Goal: Task Accomplishment & Management: Use online tool/utility

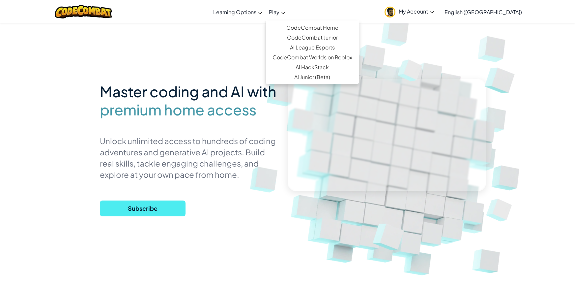
click at [279, 13] on span "Play" at bounding box center [274, 12] width 11 height 7
click at [330, 27] on link "CodeCombat Home" at bounding box center [312, 28] width 93 height 10
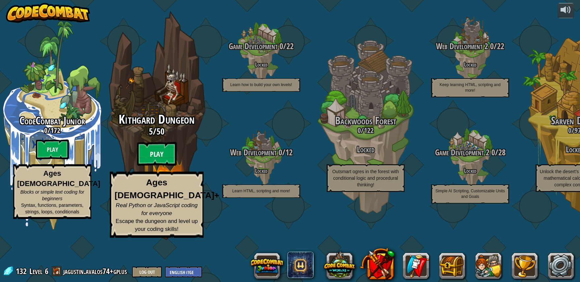
click at [167, 166] on btn "Play" at bounding box center [157, 154] width 40 height 24
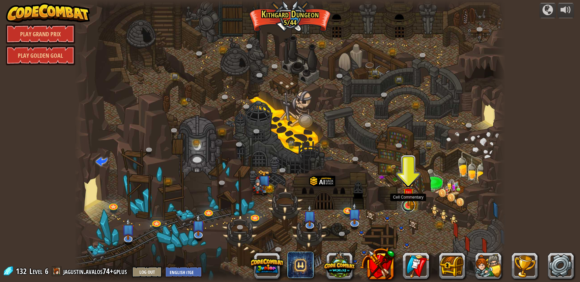
click at [408, 210] on link at bounding box center [408, 205] width 13 height 13
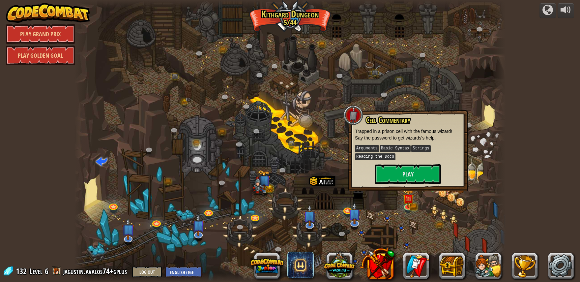
click at [440, 161] on div "Cell Commentary Trapped in a prison cell with the famous wizard! Say the passwo…" at bounding box center [408, 150] width 106 height 68
click at [424, 167] on button "Play" at bounding box center [408, 174] width 66 height 20
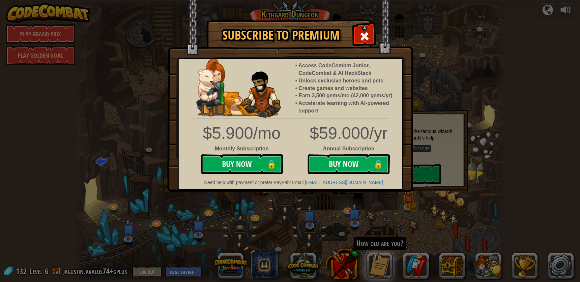
click at [367, 47] on img at bounding box center [290, 96] width 246 height 192
click at [362, 37] on span at bounding box center [364, 36] width 11 height 11
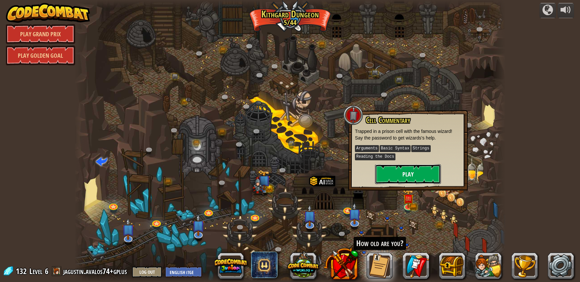
click at [432, 175] on button "Play" at bounding box center [408, 174] width 66 height 20
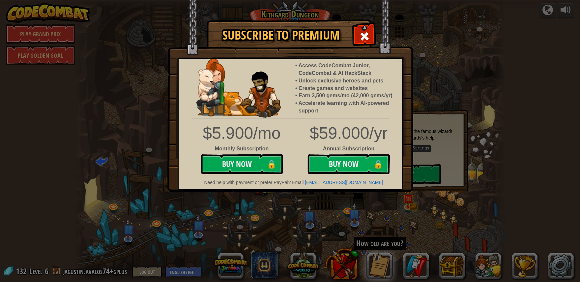
click at [388, 67] on li "Access CodeCombat Junior, CodeCombat & AI HackStack" at bounding box center [346, 69] width 97 height 15
click at [356, 24] on img at bounding box center [290, 96] width 246 height 192
click at [362, 37] on span at bounding box center [364, 36] width 11 height 11
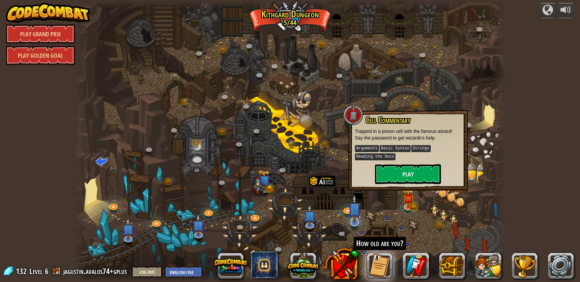
drag, startPoint x: 343, startPoint y: 225, endPoint x: 354, endPoint y: 223, distance: 11.4
click at [344, 225] on div at bounding box center [289, 141] width 431 height 282
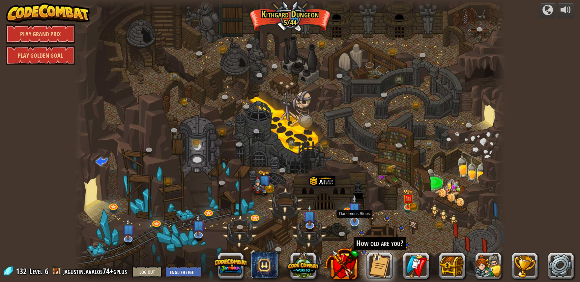
click at [356, 223] on div at bounding box center [354, 221] width 9 height 9
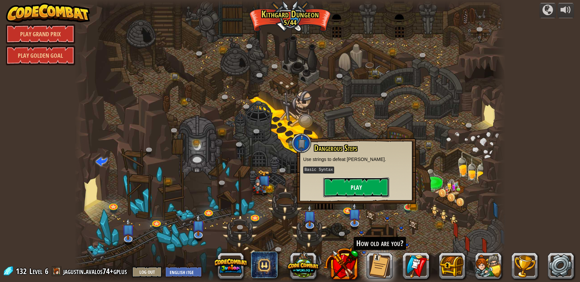
click at [346, 184] on button "Play" at bounding box center [356, 187] width 66 height 20
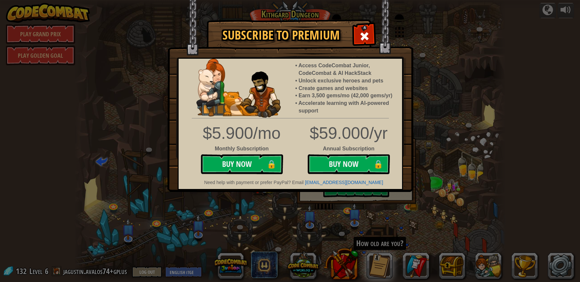
click at [374, 38] on div at bounding box center [364, 35] width 21 height 21
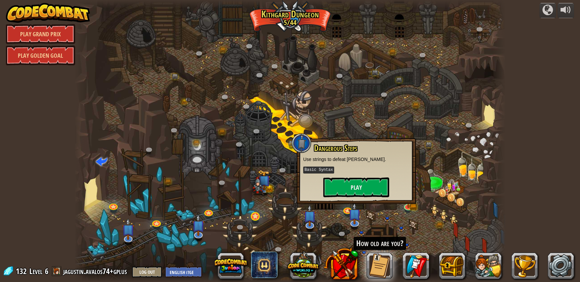
drag, startPoint x: 261, startPoint y: 211, endPoint x: 261, endPoint y: 219, distance: 8.2
click at [261, 211] on div at bounding box center [289, 141] width 431 height 282
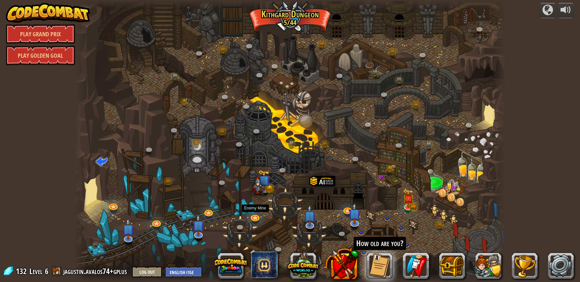
click at [253, 223] on div "Twisted Canyon (Locked) Challenge: collect the most gold using all the programm…" at bounding box center [289, 141] width 431 height 282
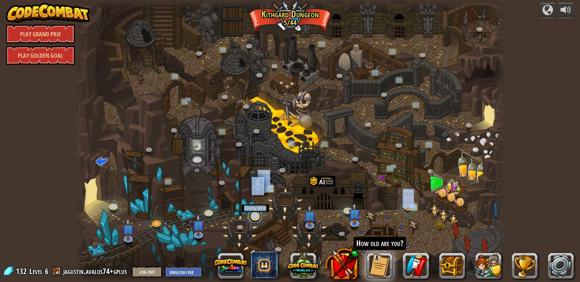
click at [254, 219] on link at bounding box center [254, 216] width 13 height 13
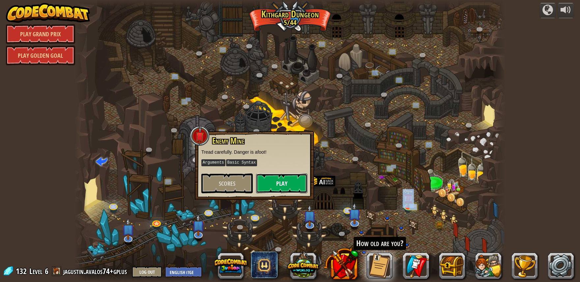
click at [263, 184] on button "Play" at bounding box center [281, 183] width 51 height 20
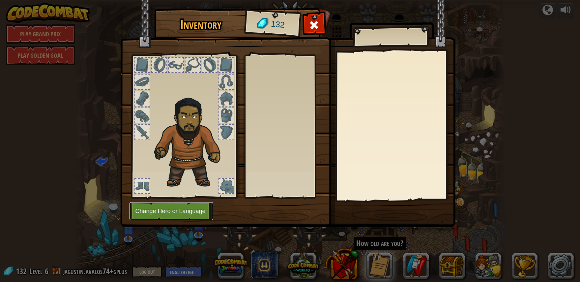
click at [197, 207] on button "Change Hero or Language" at bounding box center [171, 211] width 84 height 18
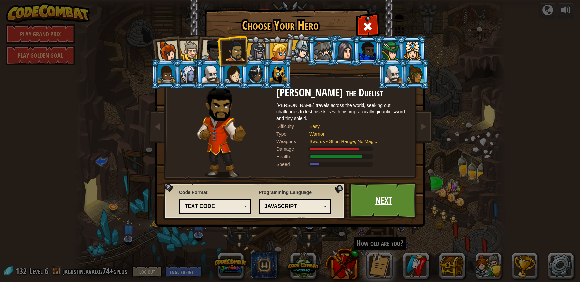
click at [379, 200] on link "Next" at bounding box center [383, 200] width 69 height 36
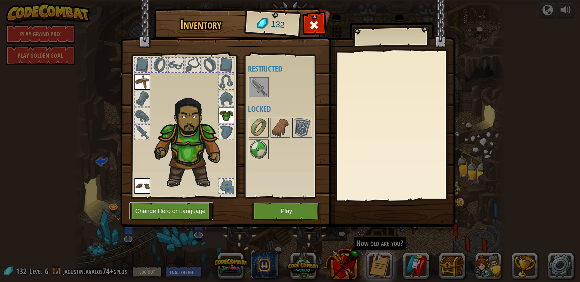
click at [167, 208] on button "Change Hero or Language" at bounding box center [171, 211] width 84 height 18
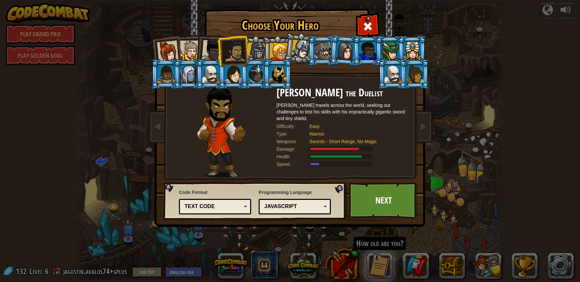
click at [273, 200] on div "Programming Language Python (Default) JavaScript Lua C++ Java (Experimental) Ja…" at bounding box center [295, 201] width 72 height 29
click at [277, 203] on div "JavaScript" at bounding box center [292, 207] width 57 height 8
click at [326, 246] on div "Choose Your Hero 132 Captain [PERSON_NAME] Anya is a no-nonsense leader who isn…" at bounding box center [290, 141] width 580 height 282
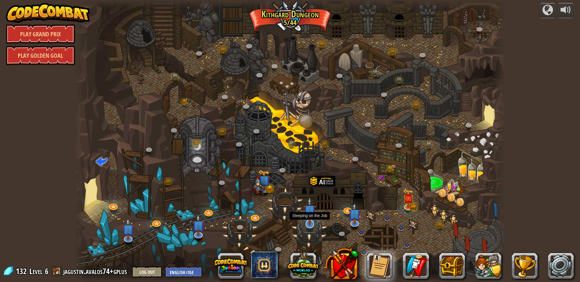
click at [306, 222] on img at bounding box center [309, 210] width 13 height 28
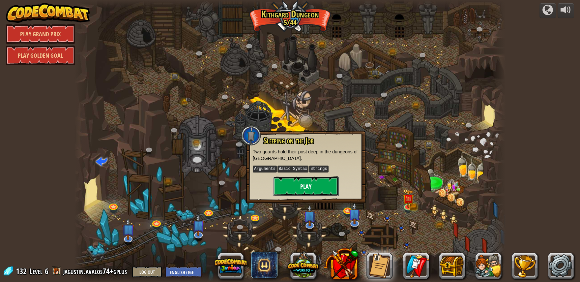
click at [311, 189] on button "Play" at bounding box center [306, 186] width 66 height 20
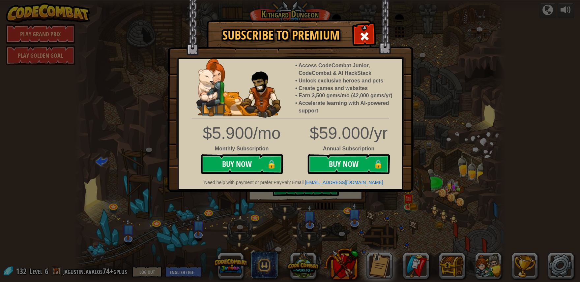
click at [255, 233] on div "Subscribe to Premium Access CodeCombat Junior, CodeCombat & AI HackStack Unlock…" at bounding box center [290, 141] width 580 height 282
click at [262, 224] on div "Subscribe to Premium Access CodeCombat Junior, CodeCombat & AI HackStack Unlock…" at bounding box center [290, 141] width 580 height 282
click at [360, 40] on span at bounding box center [364, 36] width 11 height 11
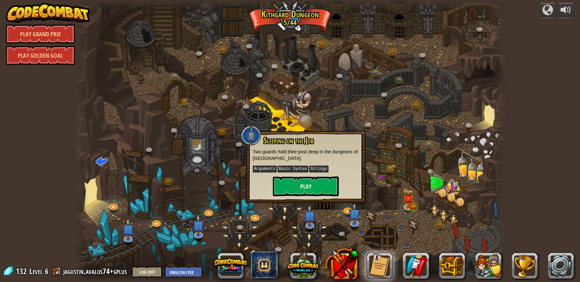
click at [253, 225] on div at bounding box center [289, 141] width 431 height 282
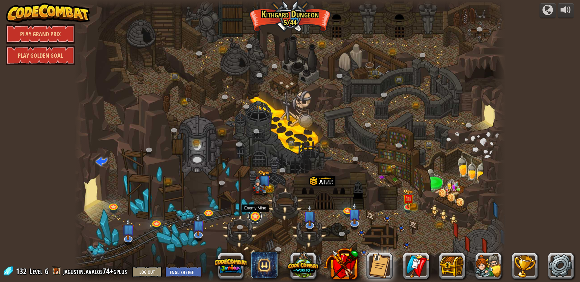
click at [255, 217] on link at bounding box center [254, 216] width 13 height 13
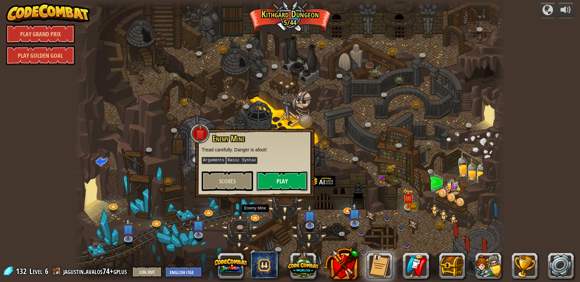
click at [286, 186] on button "Play" at bounding box center [281, 181] width 51 height 20
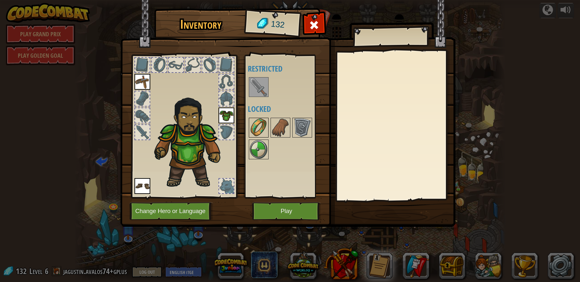
click at [259, 129] on img at bounding box center [258, 127] width 18 height 18
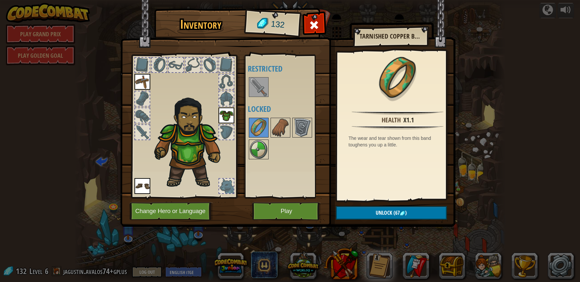
click at [276, 204] on div "Inventory 132 Available Equip Equip Equip (double-click to equip) Restricted Lo…" at bounding box center [290, 118] width 335 height 217
click at [274, 211] on button "Play" at bounding box center [286, 211] width 69 height 18
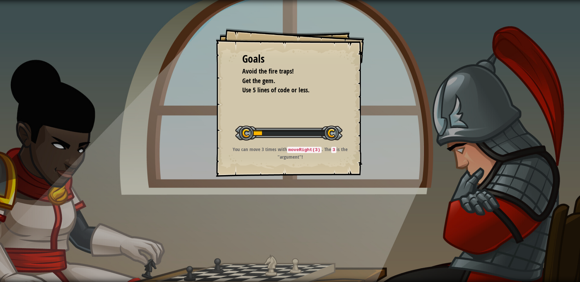
click at [337, 138] on div at bounding box center [288, 133] width 107 height 15
click at [331, 138] on div at bounding box center [288, 133] width 107 height 15
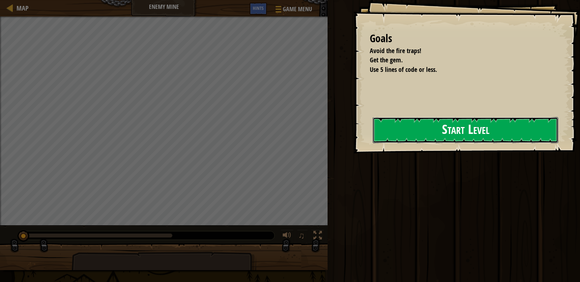
drag, startPoint x: 326, startPoint y: 135, endPoint x: 391, endPoint y: 133, distance: 65.2
click at [353, 136] on div "Goals Avoid the fire traps! Get the gem. Use 5 lines of code or less. Start Lev…" at bounding box center [466, 76] width 227 height 153
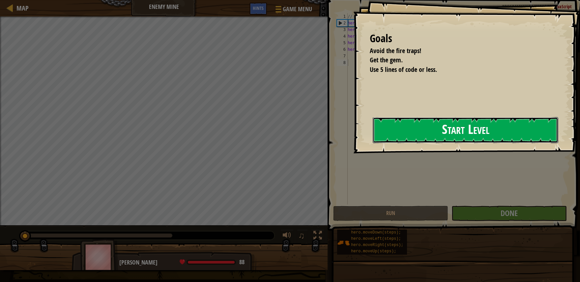
click at [392, 133] on button "Start Level" at bounding box center [465, 130] width 185 height 26
